Goal: Use online tool/utility: Use online tool/utility

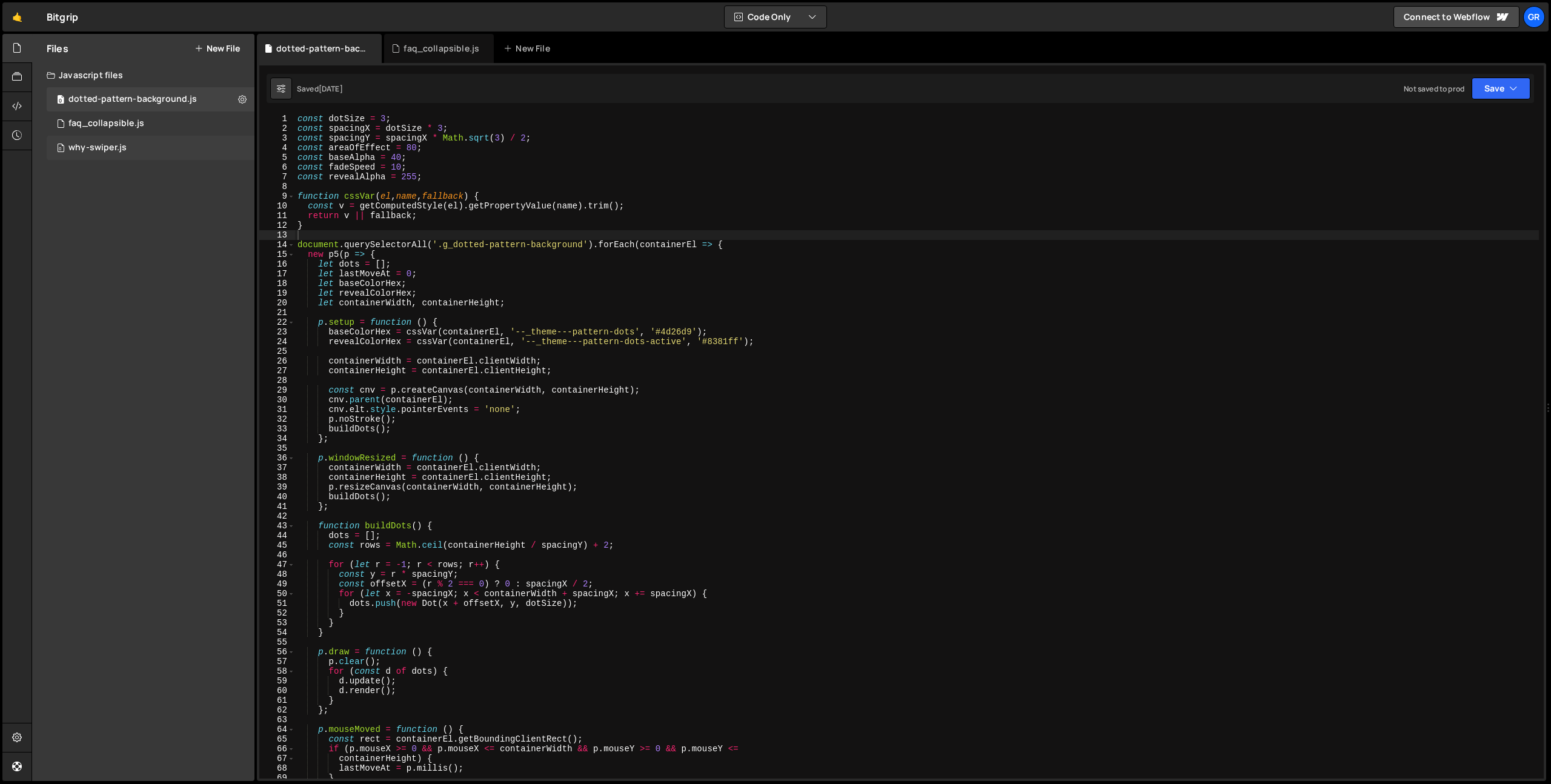
click at [91, 146] on div "why-swiper.js" at bounding box center [98, 148] width 58 height 11
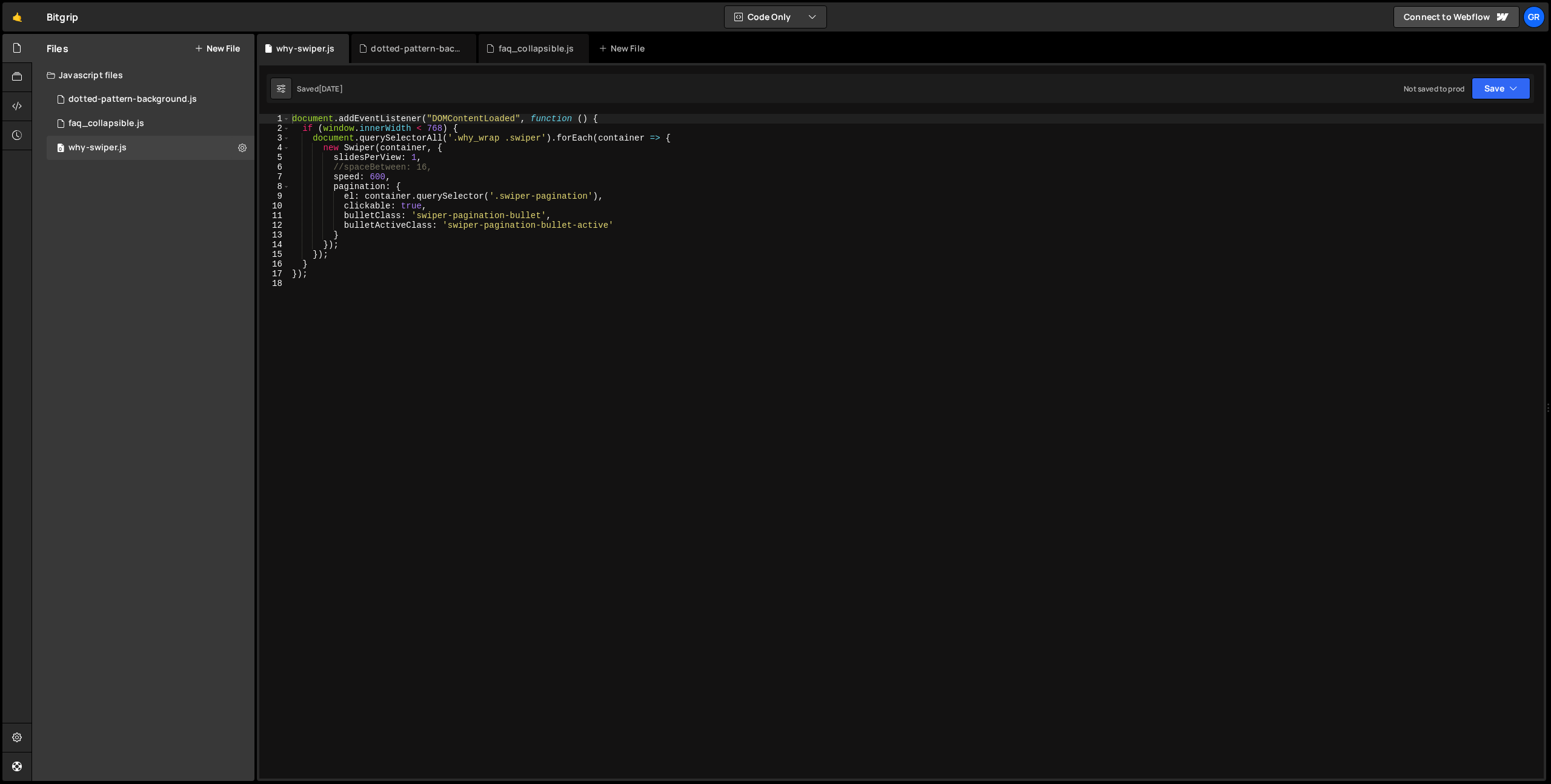
click at [358, 267] on div "document . addEventListener ( "DOMContentLoaded" , function ( ) { if ( window .…" at bounding box center [917, 456] width 1255 height 684
click at [607, 119] on div "document . addEventListener ( "DOMContentLoaded" , function ( ) { if ( window .…" at bounding box center [917, 456] width 1255 height 684
type textarea "document.addEventListener("DOMContentLoaded", function () {"
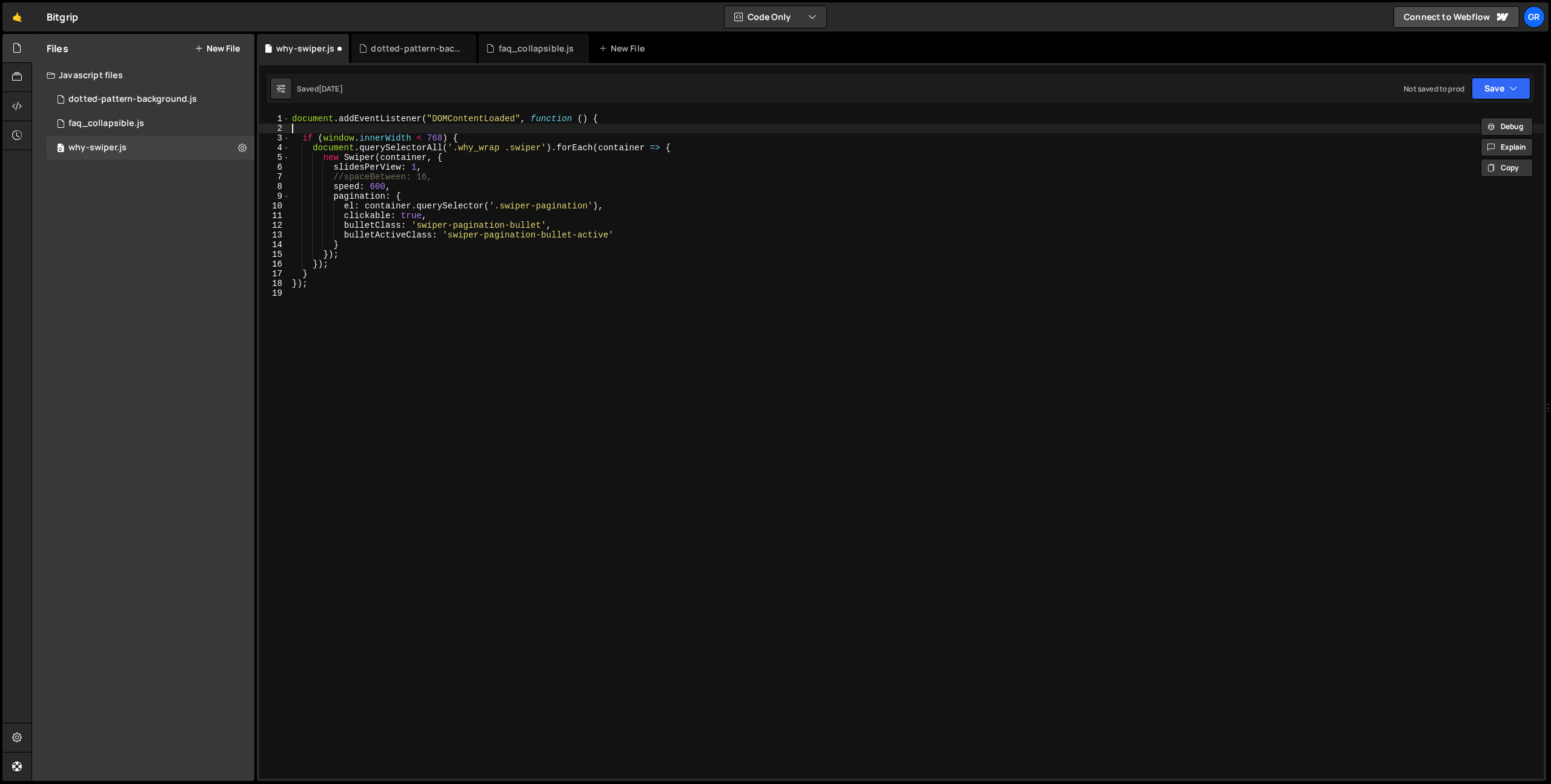
paste textarea "document.addEventListener("DOMContentLoaded", function () {"
type textarea "document.addEventListener("scroll", function () {"
type textarea "});"
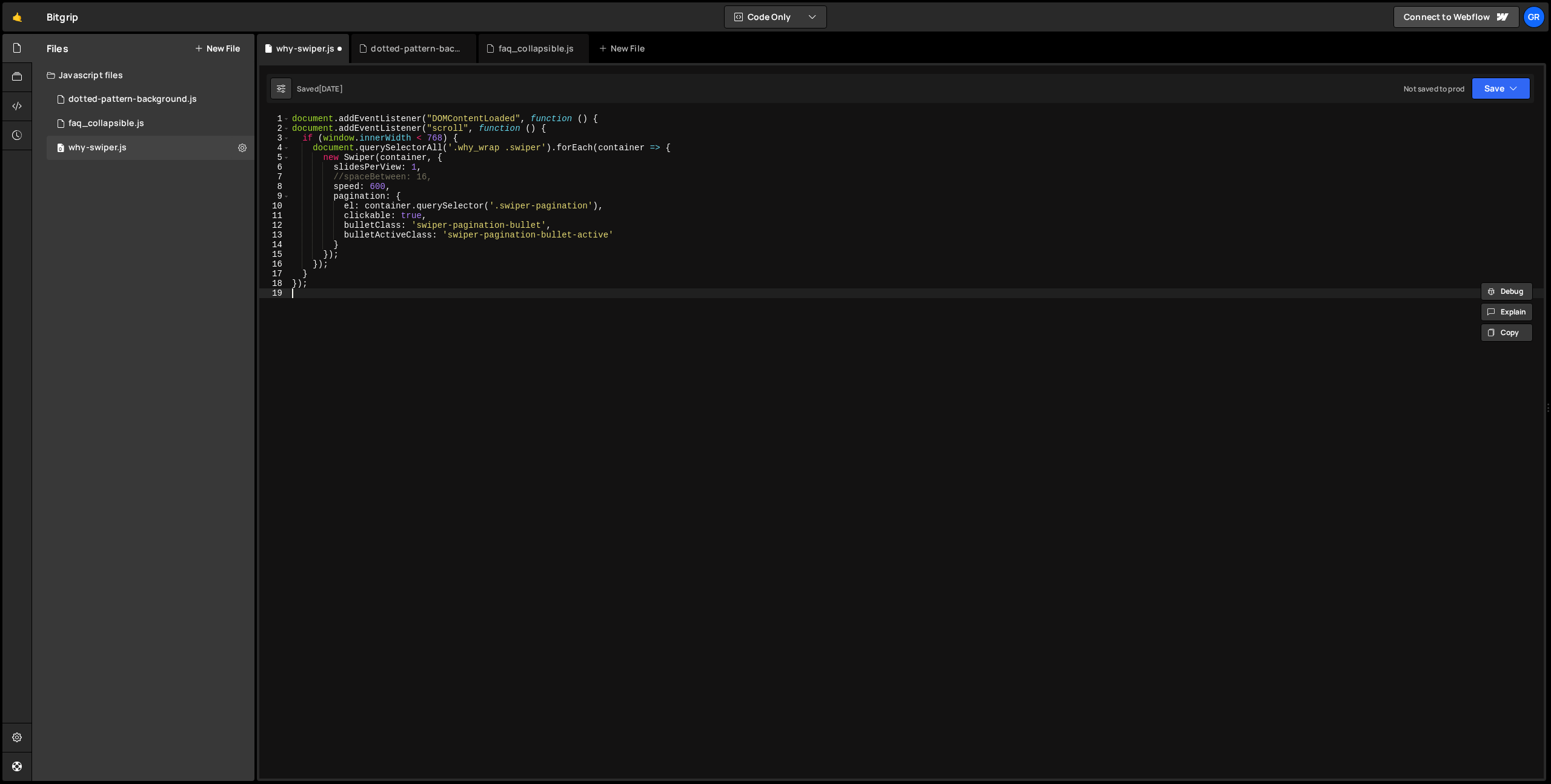
paste textarea "});"
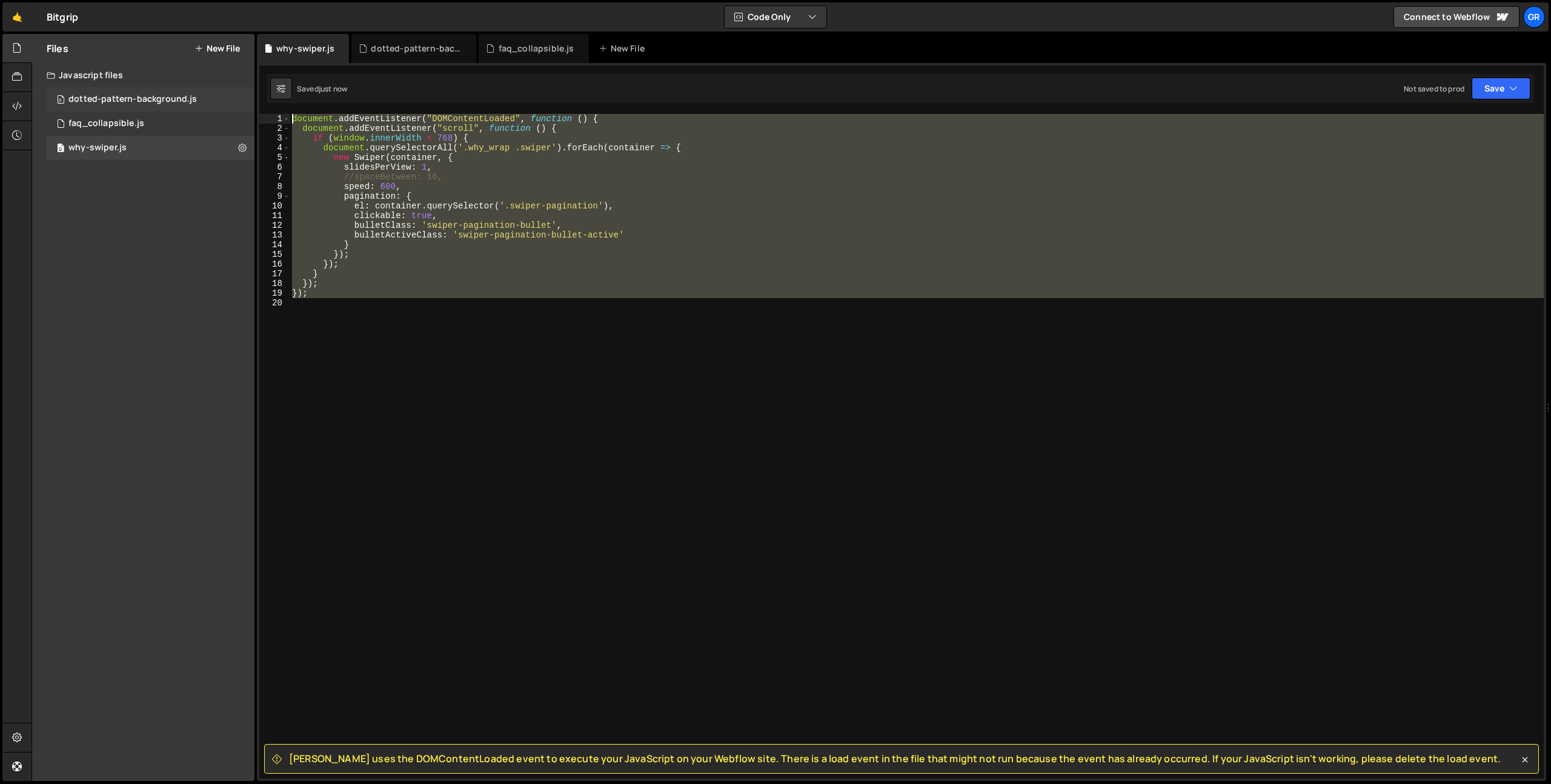
drag, startPoint x: 383, startPoint y: 318, endPoint x: 191, endPoint y: 98, distance: 292.0
click at [191, 98] on div "Files New File Javascript files 0 dotted-pattern-background.js 0 0 faq_collapsi…" at bounding box center [791, 407] width 1520 height 748
click at [503, 156] on div "document . addEventListener ( "DOMContentLoaded" , function ( ) { document . ad…" at bounding box center [917, 447] width 1255 height 665
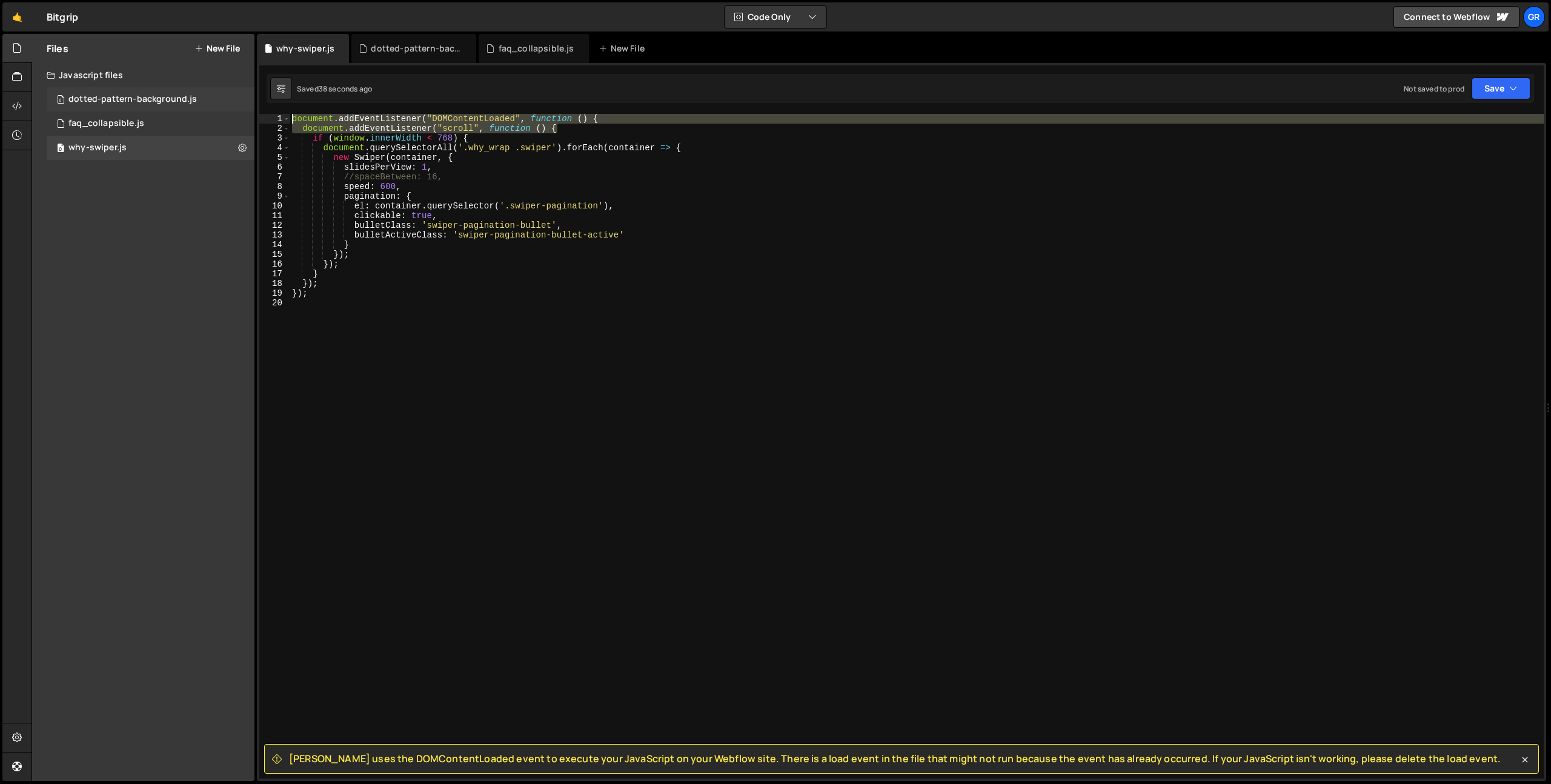
drag, startPoint x: 569, startPoint y: 131, endPoint x: 253, endPoint y: 107, distance: 316.9
click at [253, 107] on div "Files New File Javascript files 0 dotted-pattern-background.js 0 0 faq_collapsi…" at bounding box center [791, 407] width 1520 height 748
click at [314, 137] on div "document . addEventListener ( "DOMContentLoaded" , function ( ) { document . ad…" at bounding box center [917, 456] width 1255 height 684
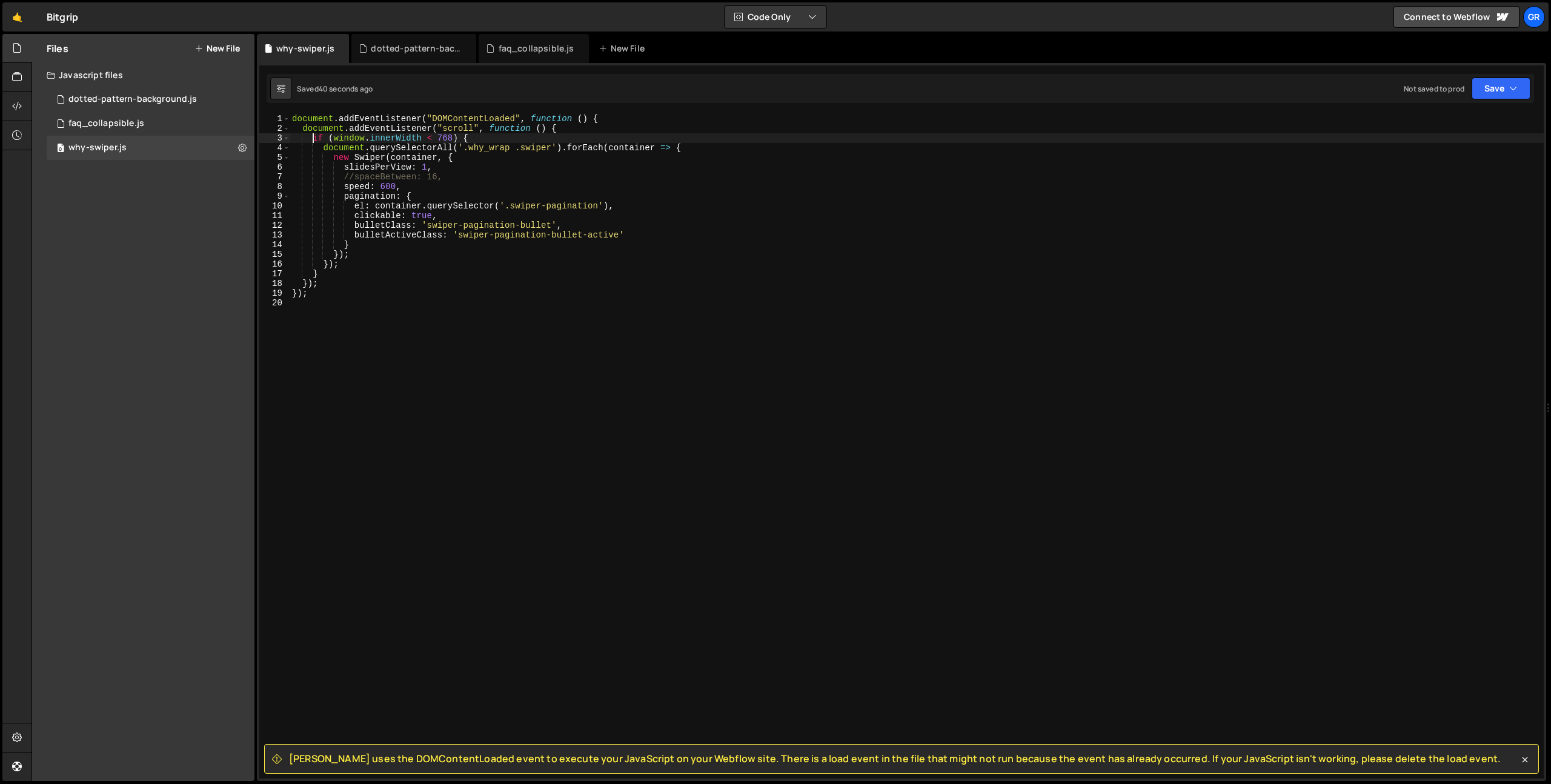
click at [478, 141] on div "document . addEventListener ( "DOMContentLoaded" , function ( ) { document . ad…" at bounding box center [917, 456] width 1255 height 684
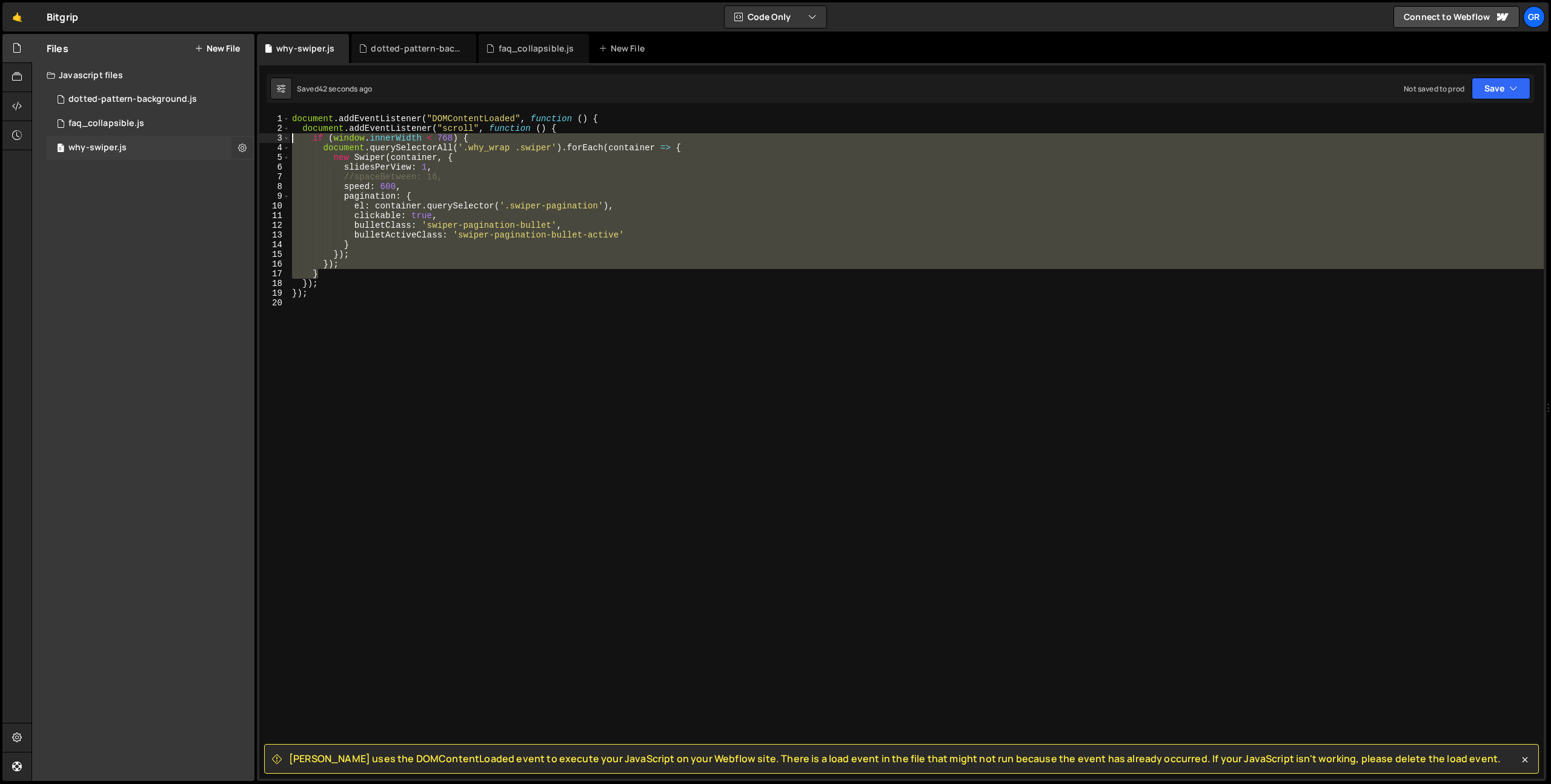
drag, startPoint x: 322, startPoint y: 273, endPoint x: 245, endPoint y: 141, distance: 152.8
click at [245, 141] on div "Files New File Javascript files 0 dotted-pattern-background.js 0 0 faq_collapsi…" at bounding box center [791, 407] width 1520 height 748
type textarea "if (window.innerWidth < 768) { document.querySelectorAll('.why_wrap .swiper').f…"
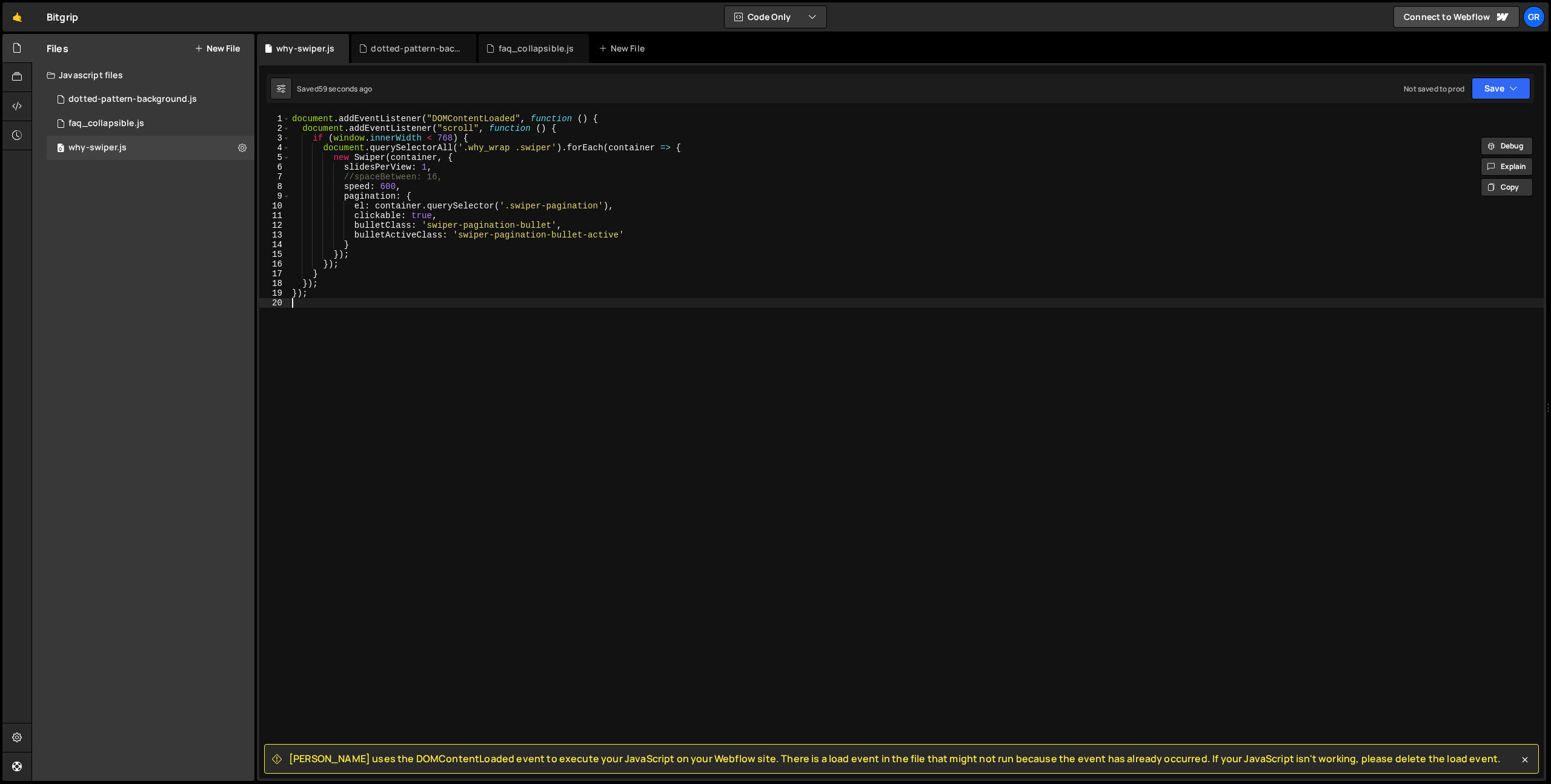
click at [404, 378] on div "document . addEventListener ( "DOMContentLoaded" , function ( ) { document . ad…" at bounding box center [917, 456] width 1255 height 684
paste textarea
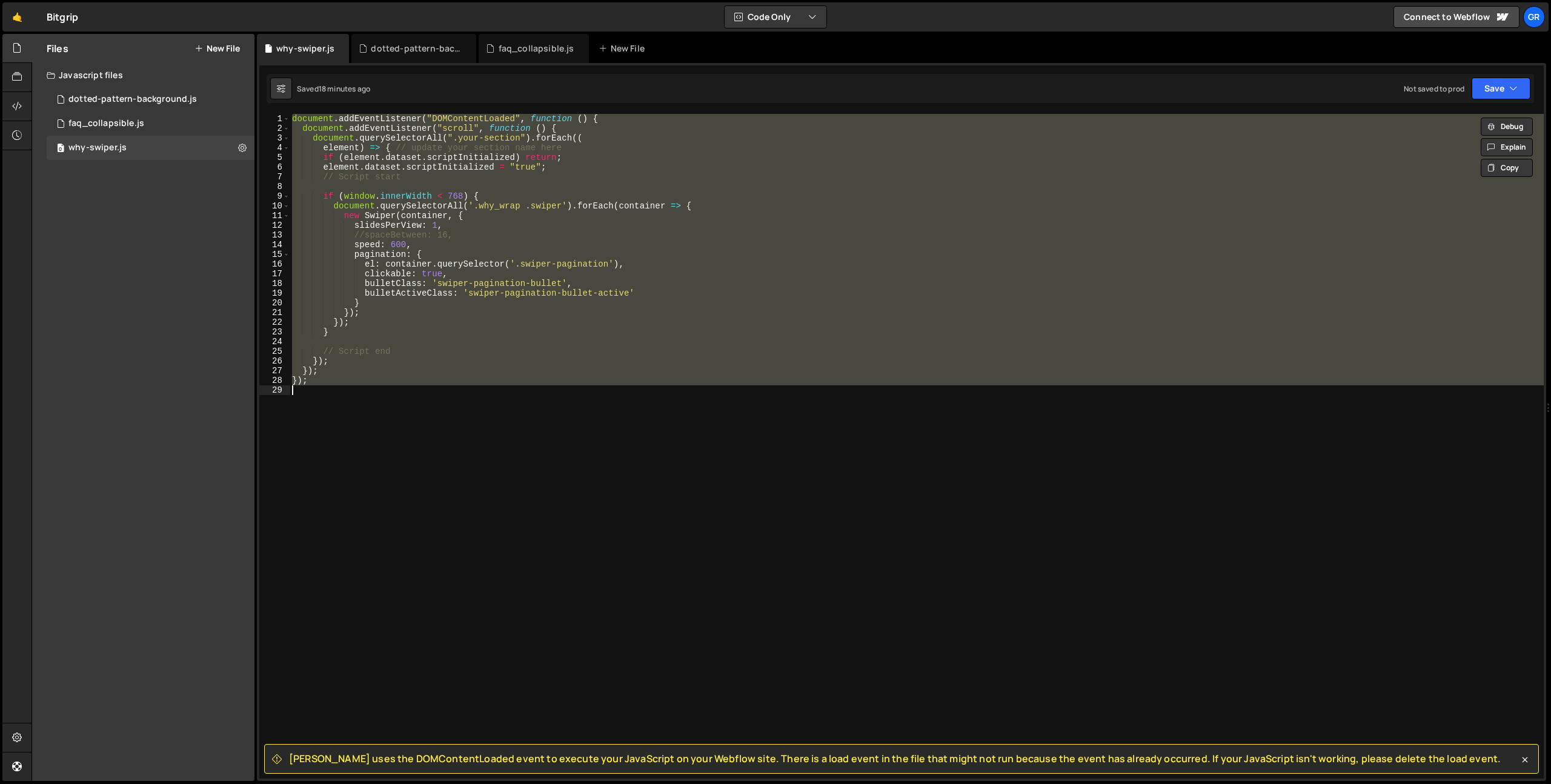
click at [508, 351] on div "document . addEventListener ( "DOMContentLoaded" , function ( ) { document . ad…" at bounding box center [917, 456] width 1255 height 684
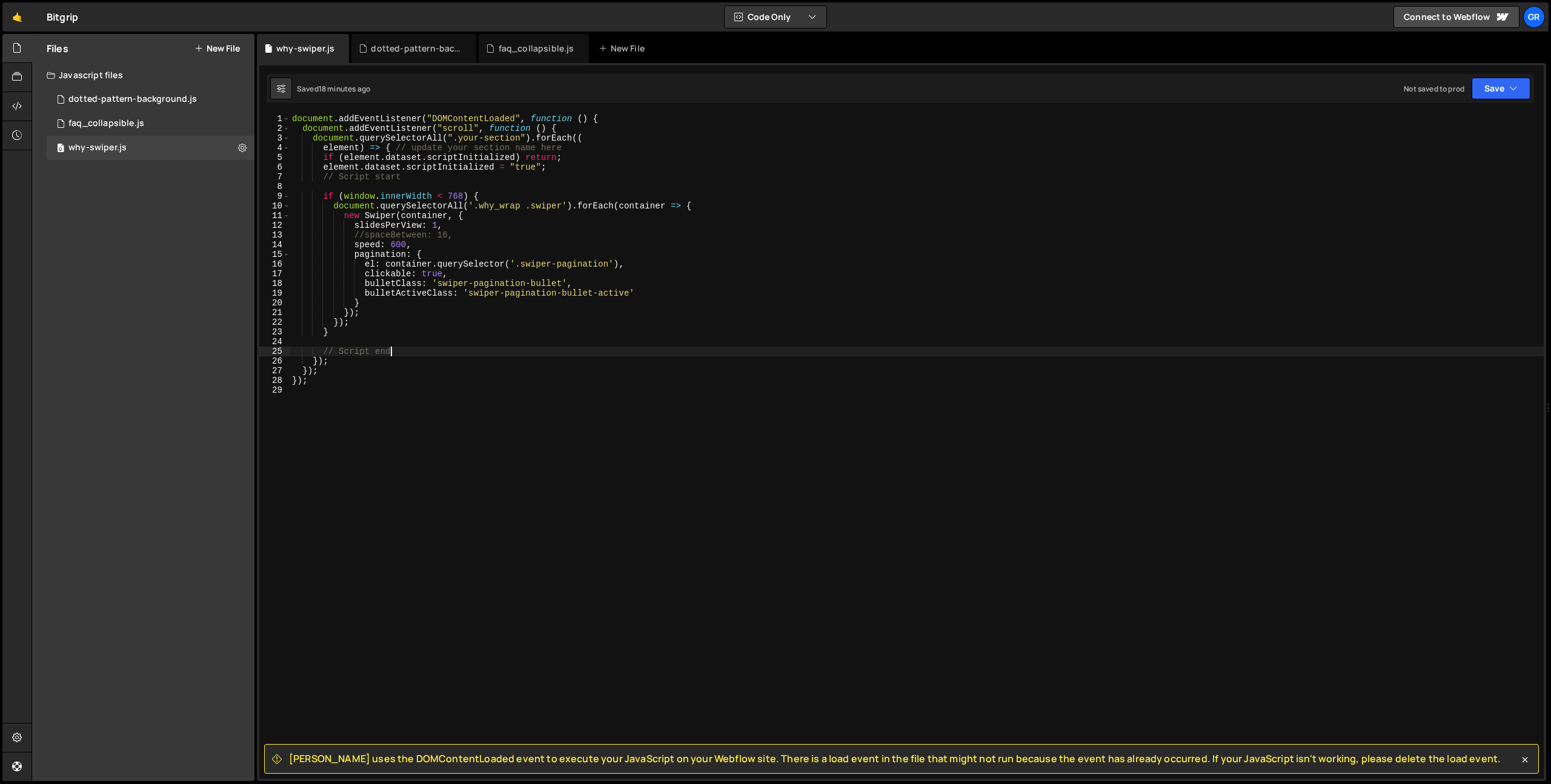
click at [452, 251] on div "document . addEventListener ( "DOMContentLoaded" , function ( ) { document . ad…" at bounding box center [917, 456] width 1255 height 684
type textarea "pagination: {"
